Goal: Information Seeking & Learning: Learn about a topic

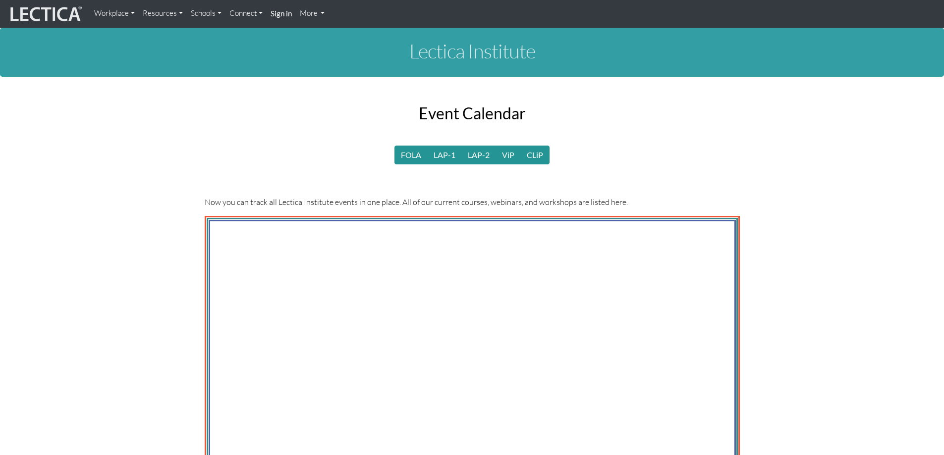
click at [113, 11] on link "Workplace" at bounding box center [114, 13] width 49 height 19
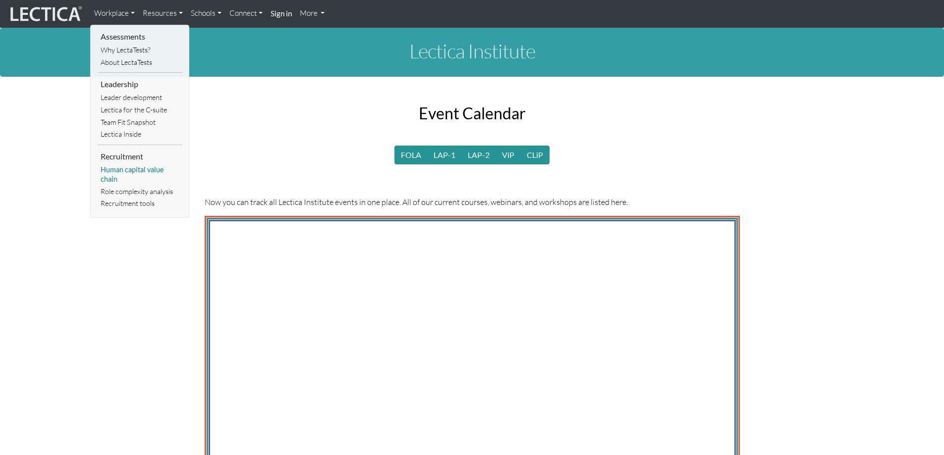
click at [137, 170] on link "Human capital value chain" at bounding box center [140, 174] width 84 height 21
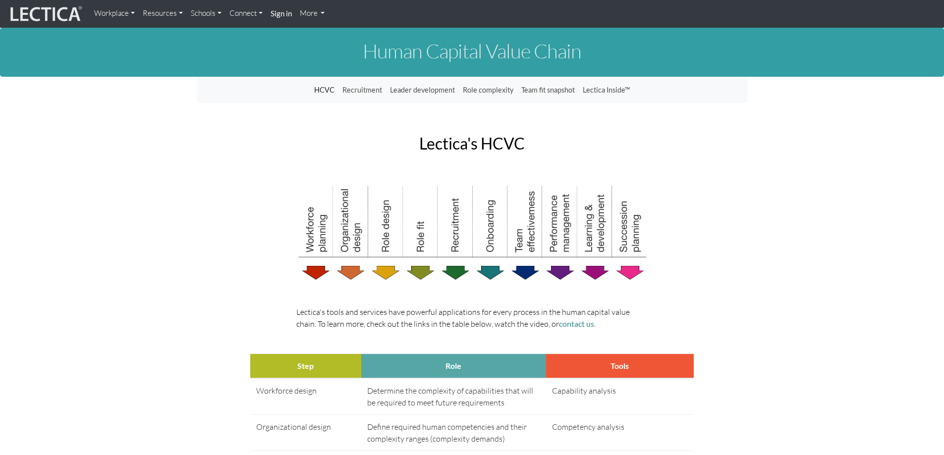
click at [214, 11] on link "Schools" at bounding box center [206, 13] width 39 height 19
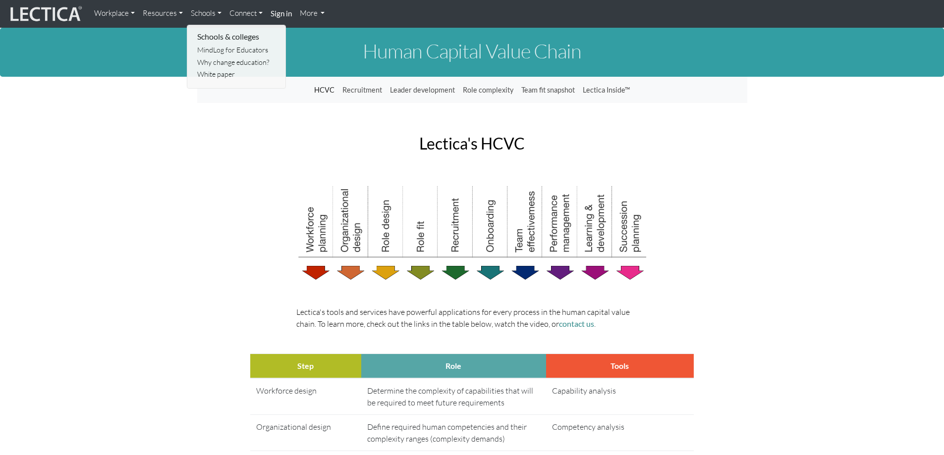
click at [252, 14] on link "Connect" at bounding box center [245, 13] width 41 height 19
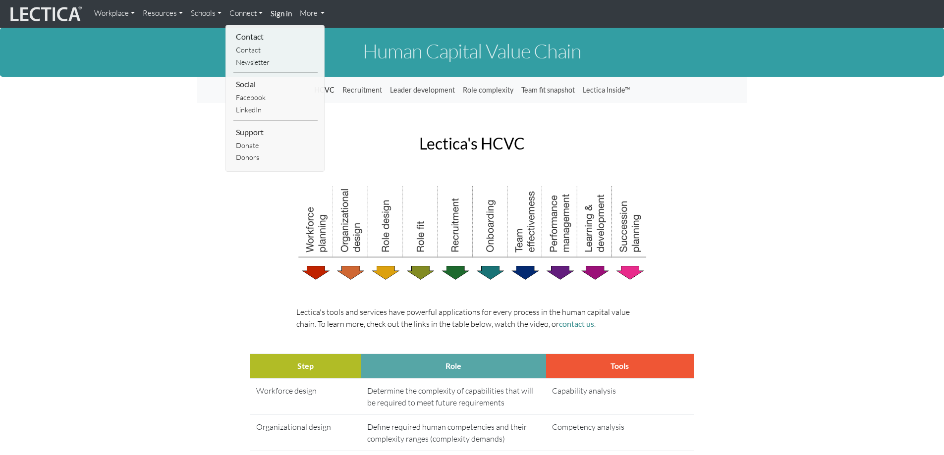
click at [113, 15] on link "Workplace" at bounding box center [114, 13] width 49 height 19
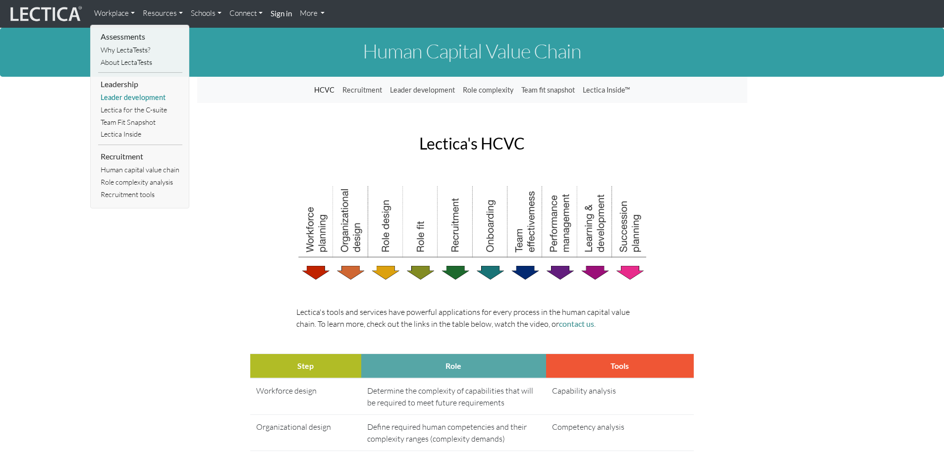
click at [144, 99] on link "Leader development" at bounding box center [140, 98] width 84 height 12
